Goal: Transaction & Acquisition: Purchase product/service

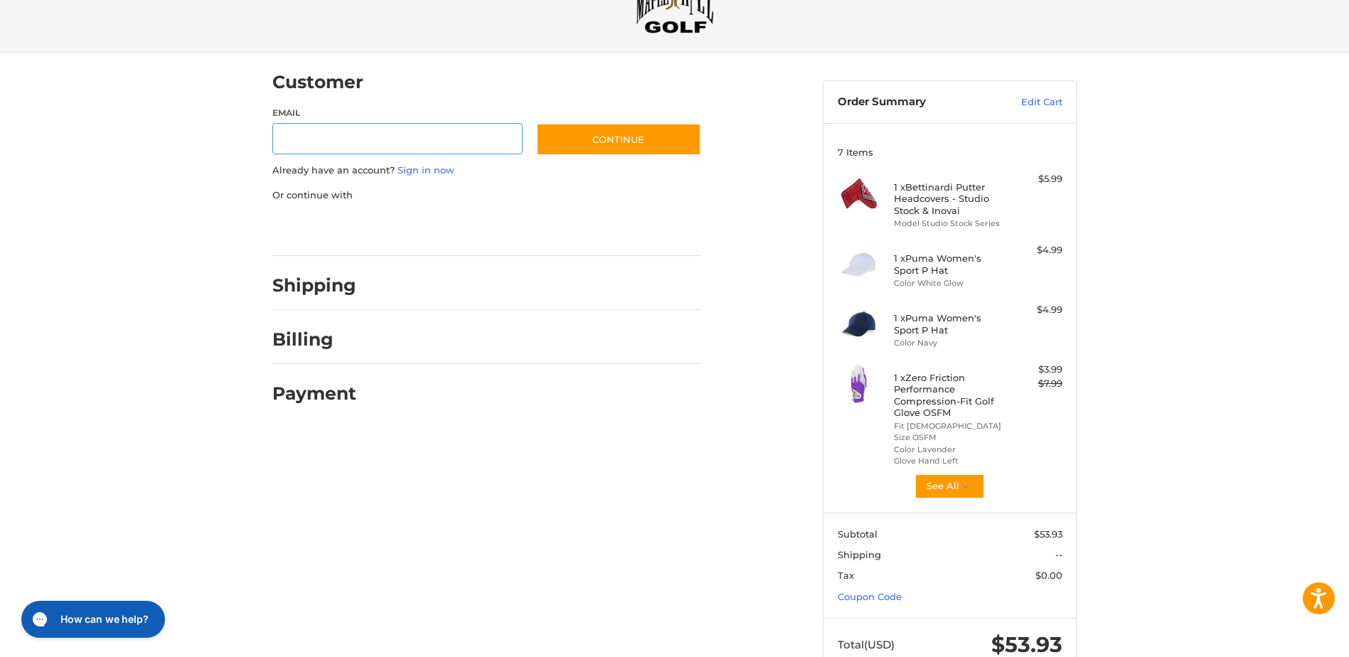
scroll to position [105, 0]
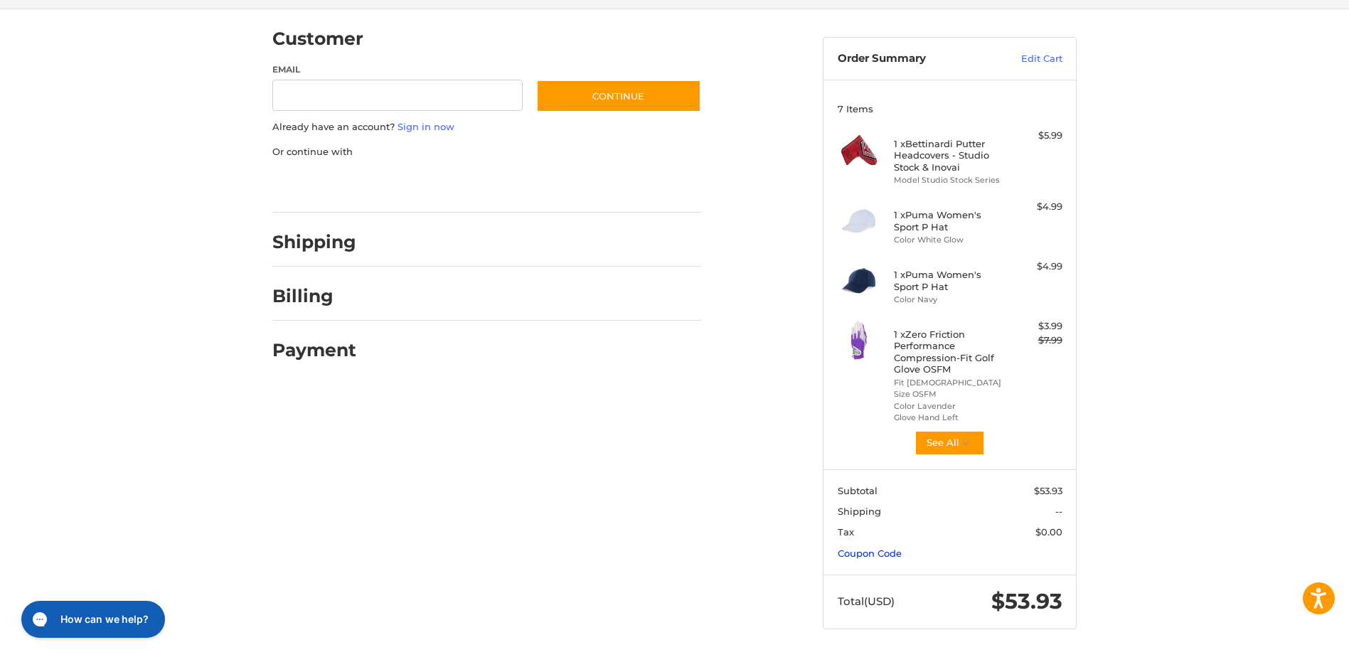
click at [865, 552] on link "Coupon Code" at bounding box center [870, 553] width 64 height 11
click at [870, 584] on input "Gift Certificate or Coupon Code" at bounding box center [909, 583] width 143 height 32
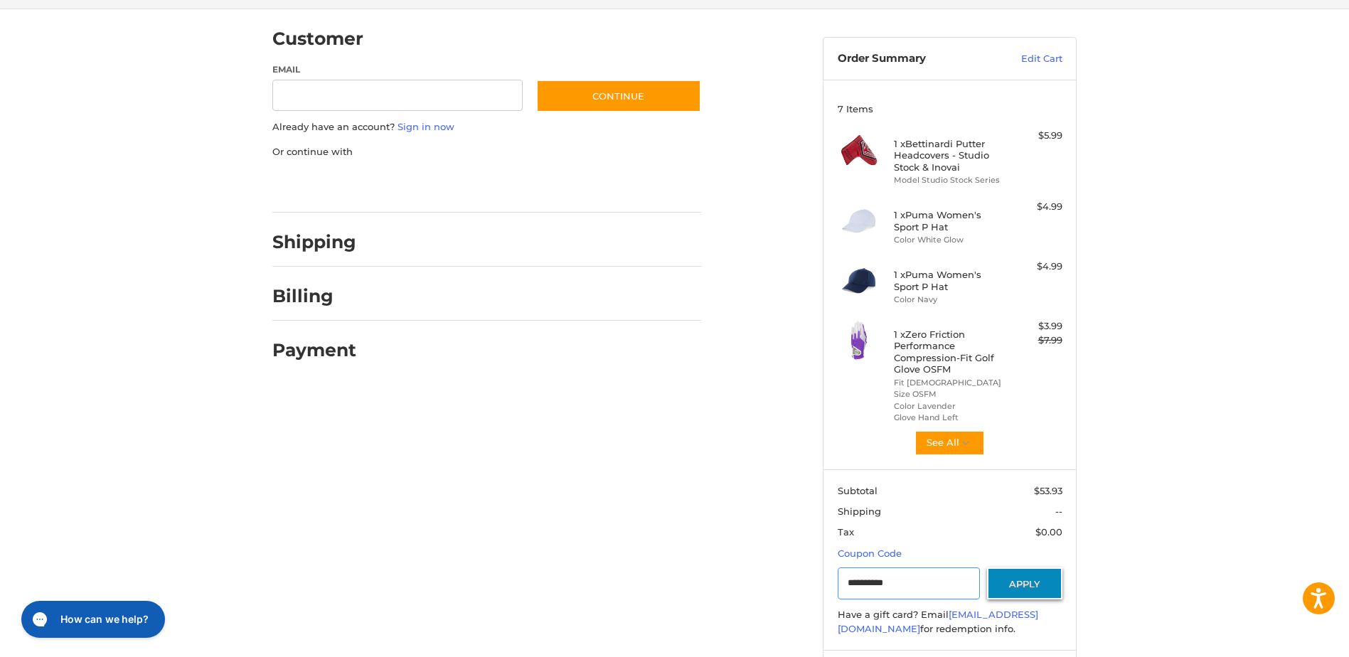
type input "**********"
click at [1010, 579] on button "Apply" at bounding box center [1024, 583] width 75 height 32
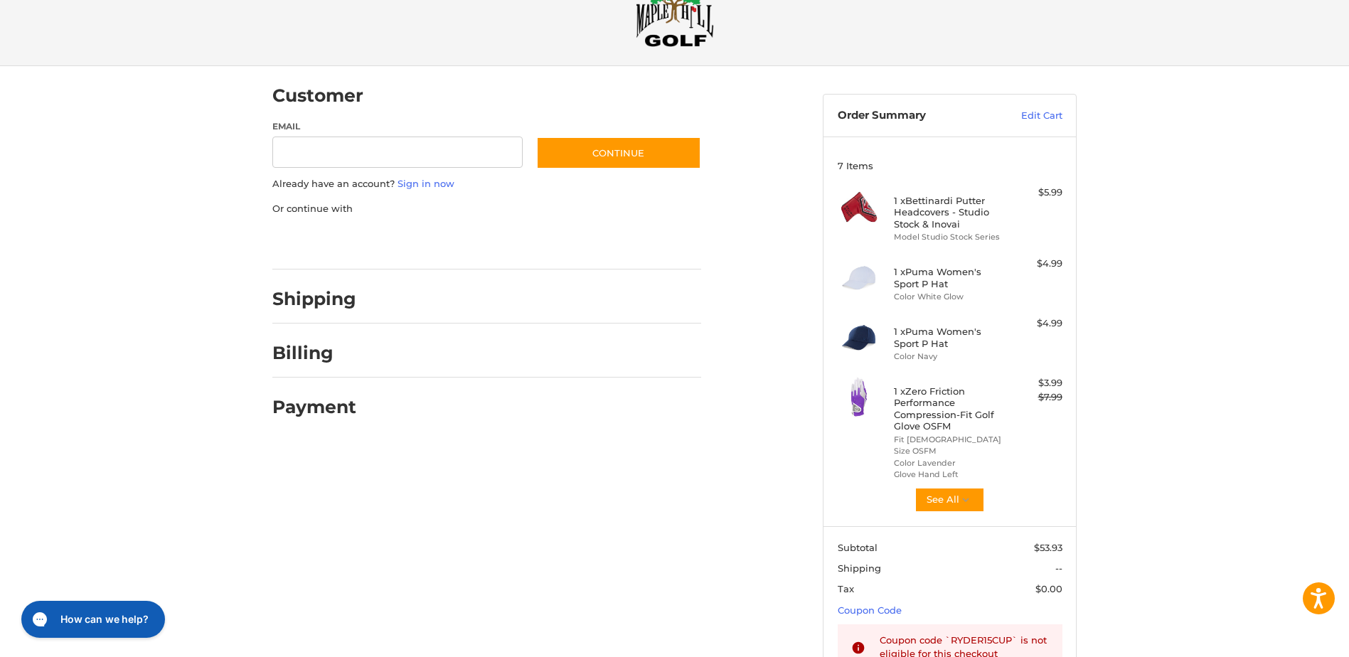
scroll to position [0, 0]
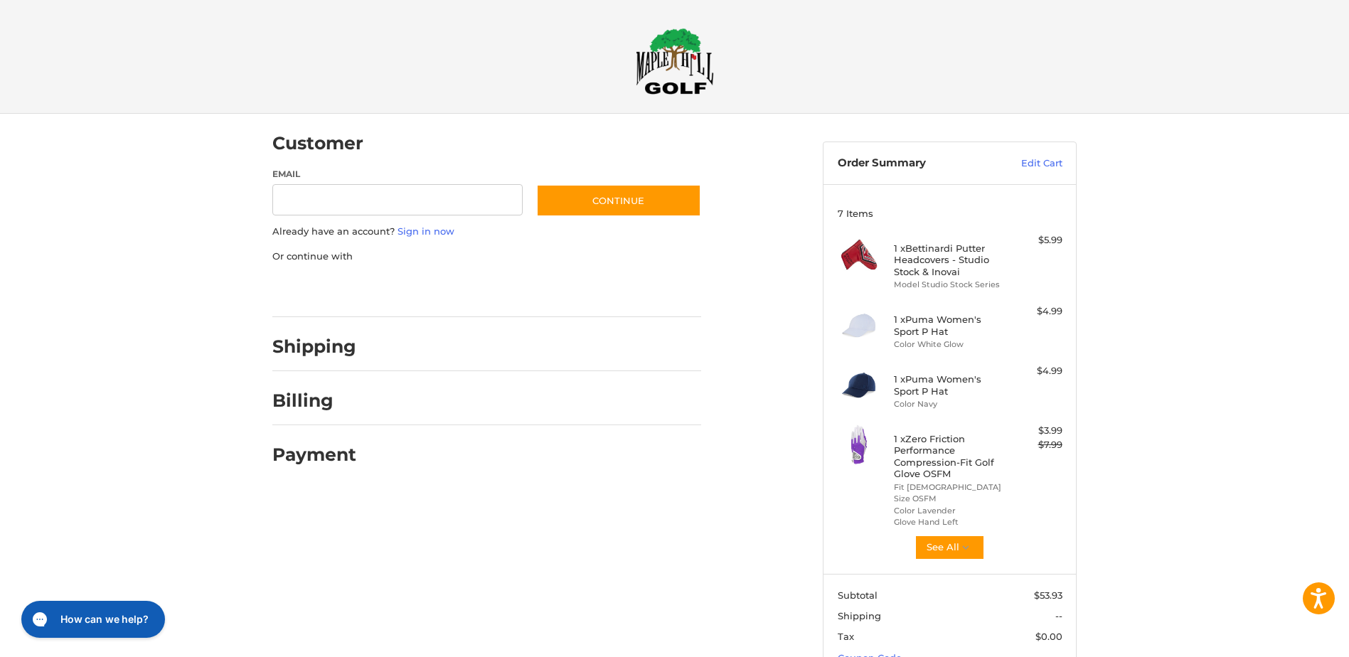
click at [671, 75] on img at bounding box center [675, 61] width 78 height 67
